Goal: Check status: Check status

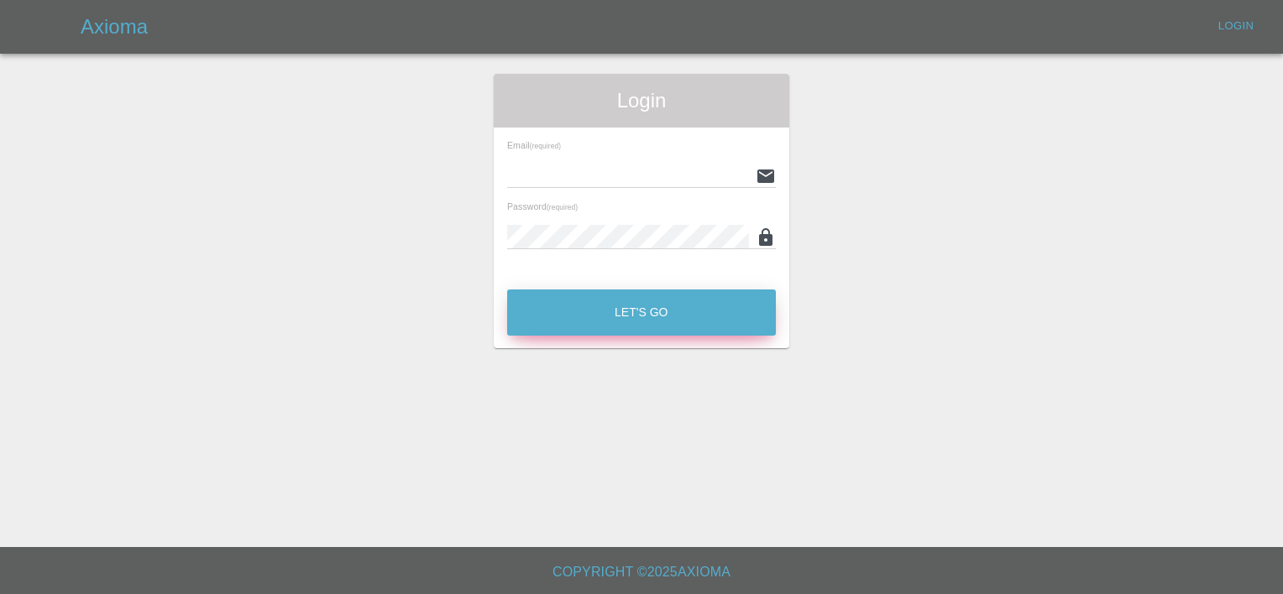
type input "Aimee.Broom@greenhous.co.uk"
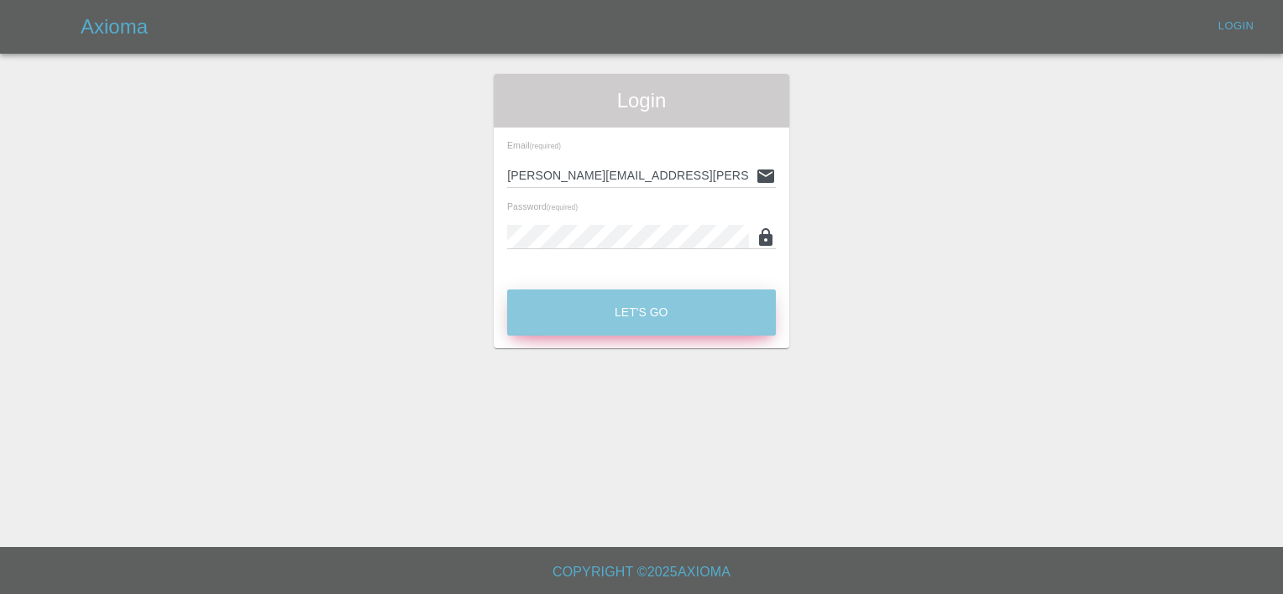
click at [631, 322] on button "Let's Go" at bounding box center [641, 313] width 269 height 46
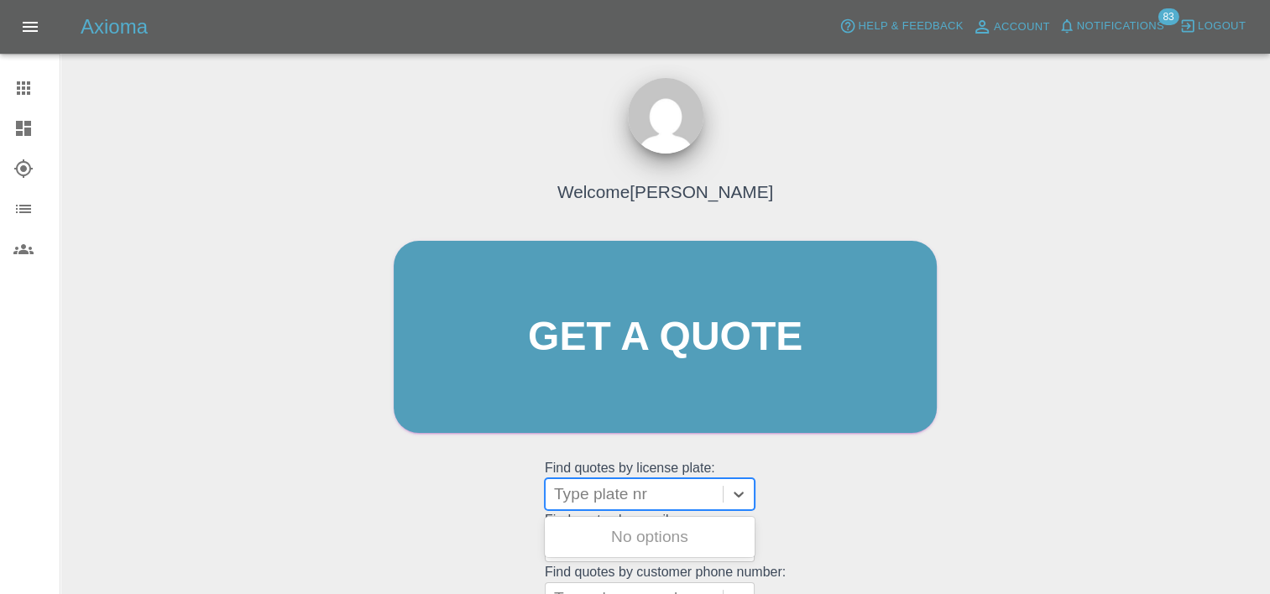
click at [640, 500] on div at bounding box center [634, 495] width 160 height 24
paste input "DT25WBV"
type input "DT25WBV"
